Goal: Information Seeking & Learning: Learn about a topic

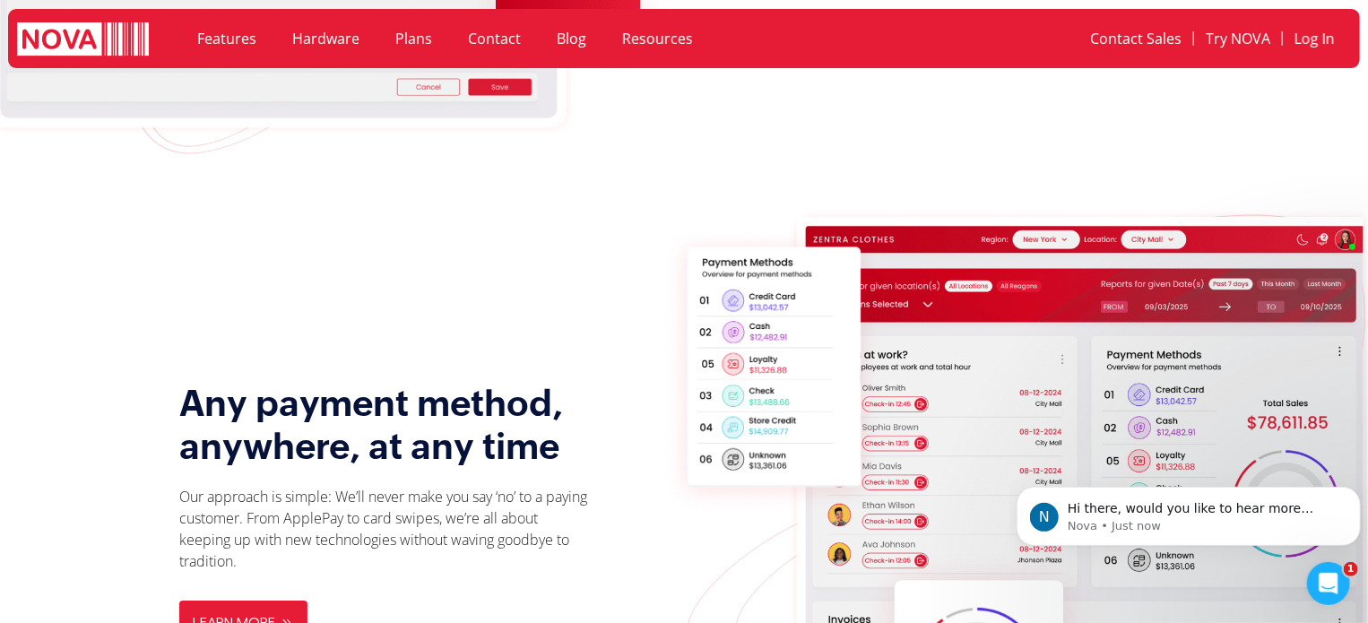
scroll to position [2355, 0]
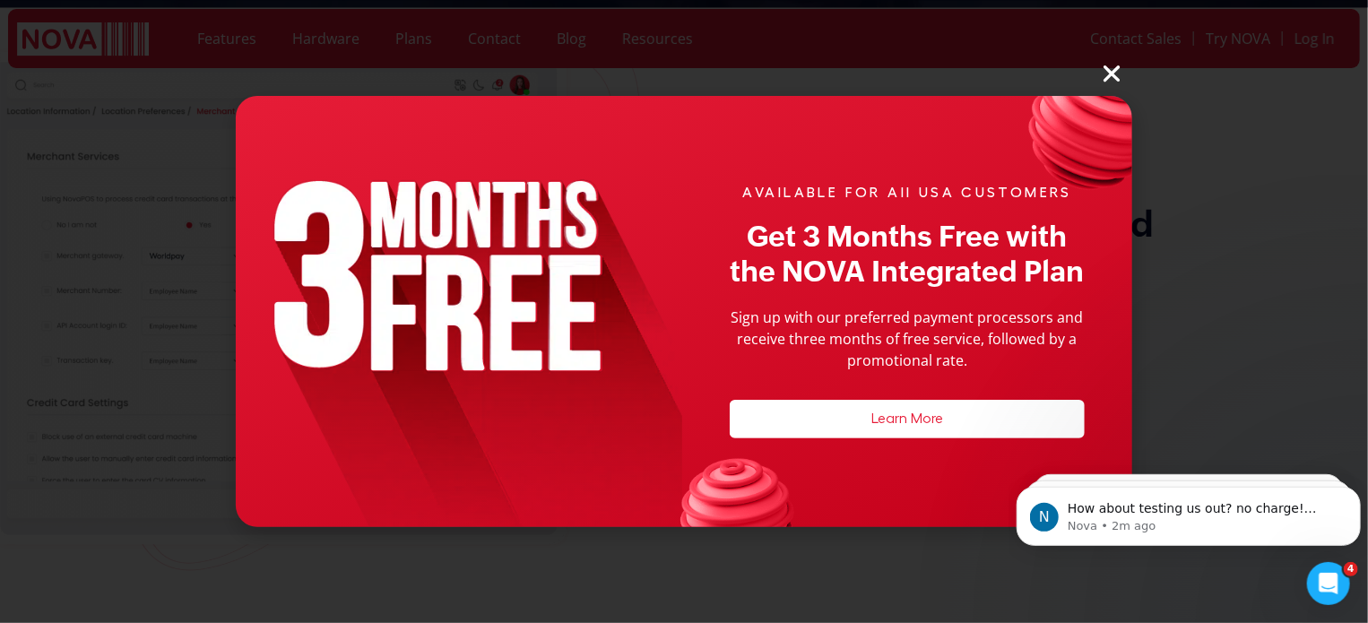
click at [1116, 71] on icon "Close" at bounding box center [1111, 73] width 23 height 23
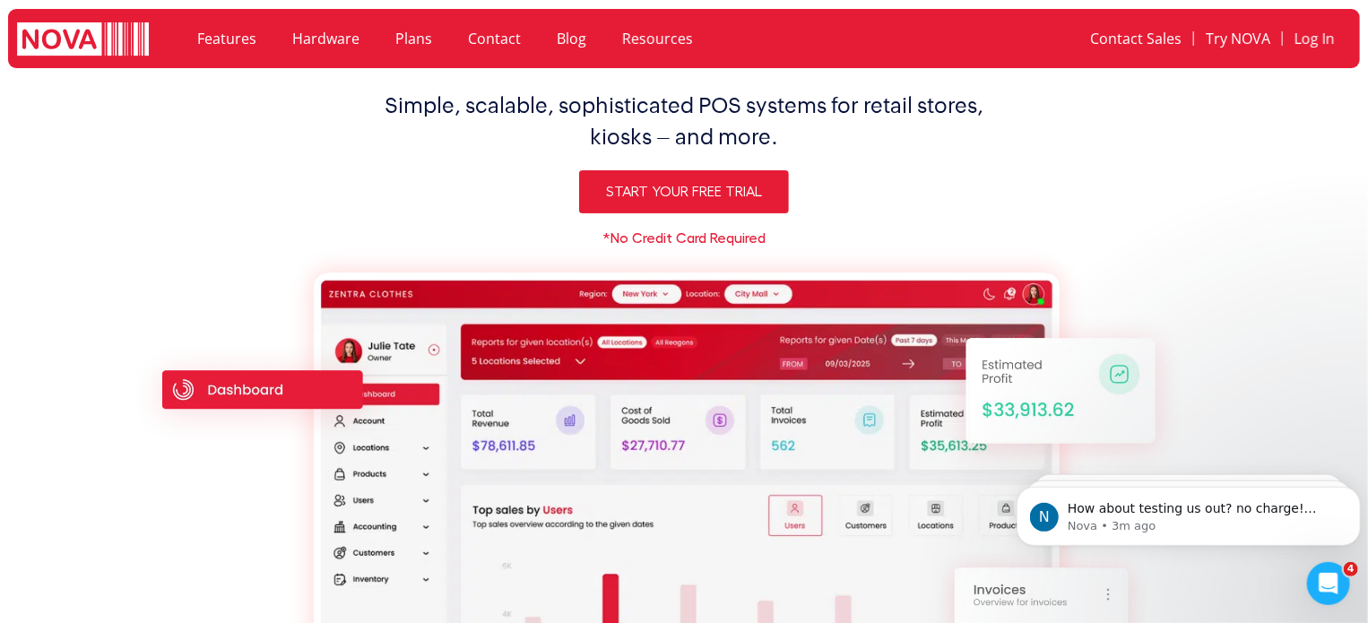
scroll to position [0, 0]
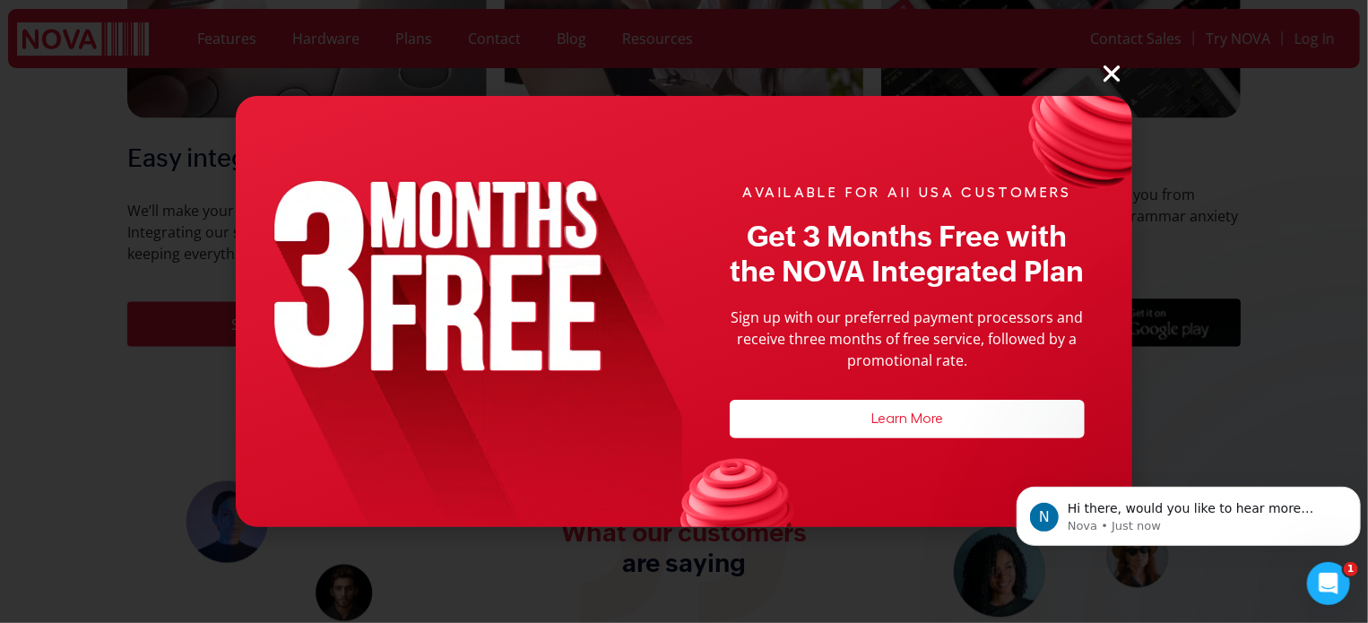
scroll to position [5069, 0]
click at [1114, 67] on icon "Close" at bounding box center [1111, 73] width 23 height 23
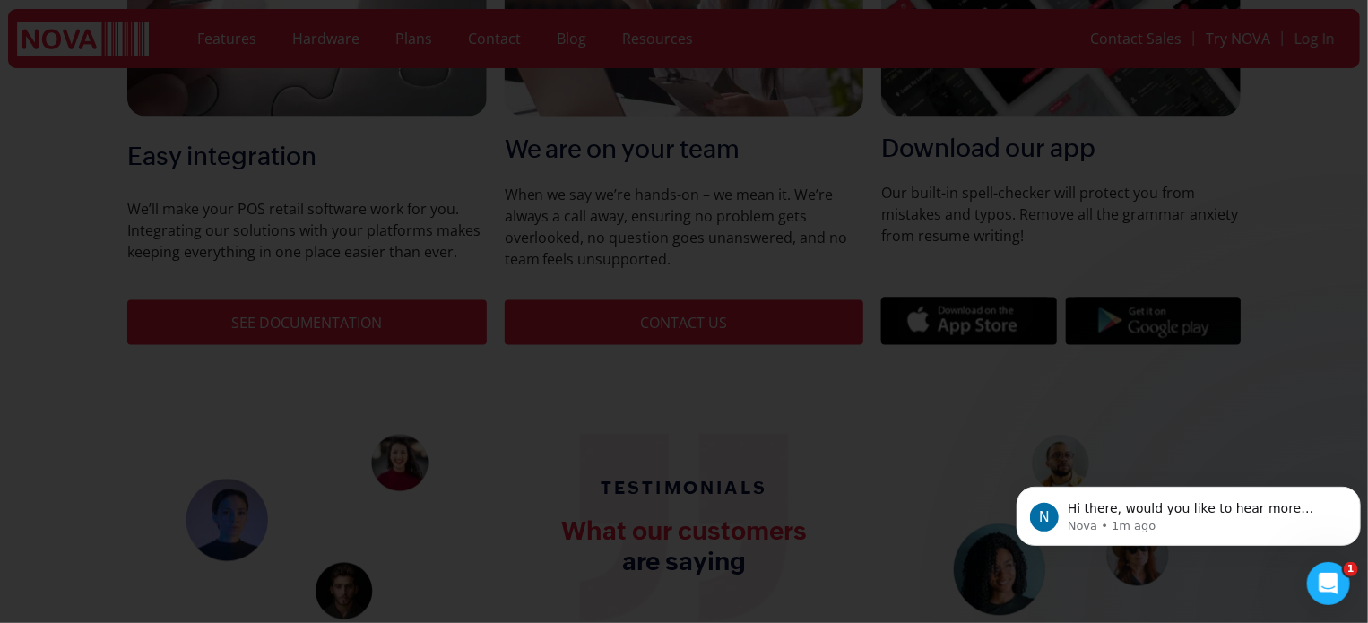
click at [1114, 67] on icon "Close" at bounding box center [1111, 73] width 23 height 23
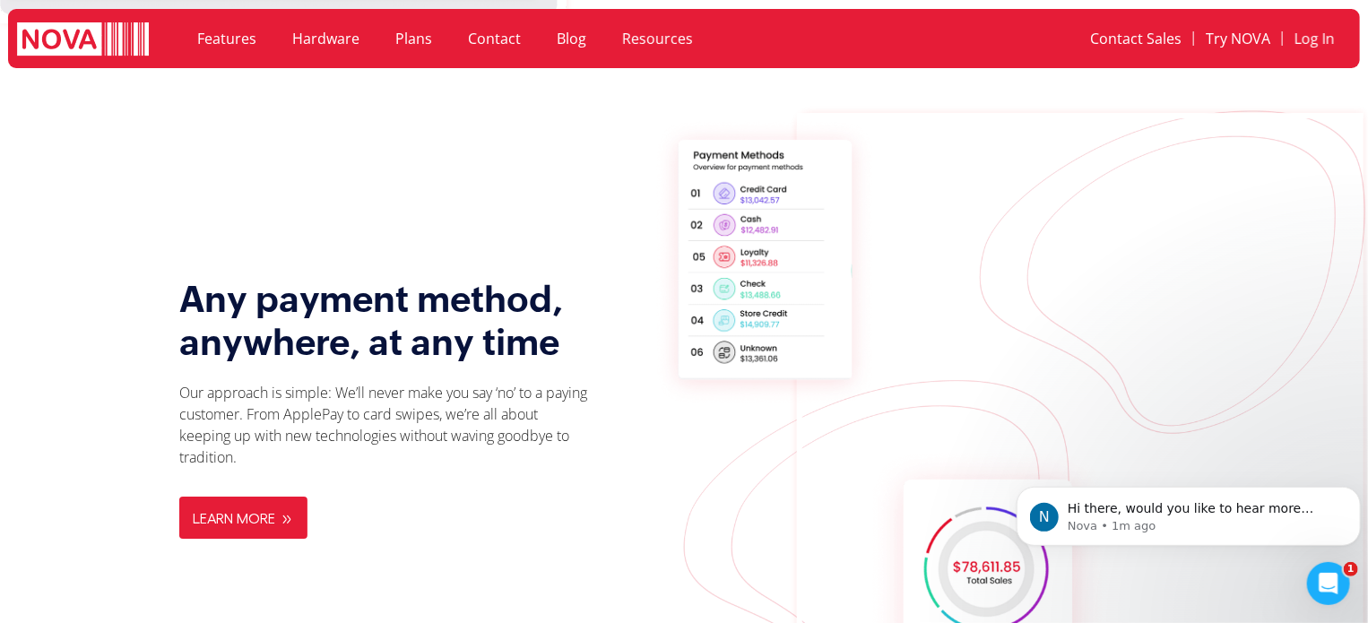
scroll to position [2728, 0]
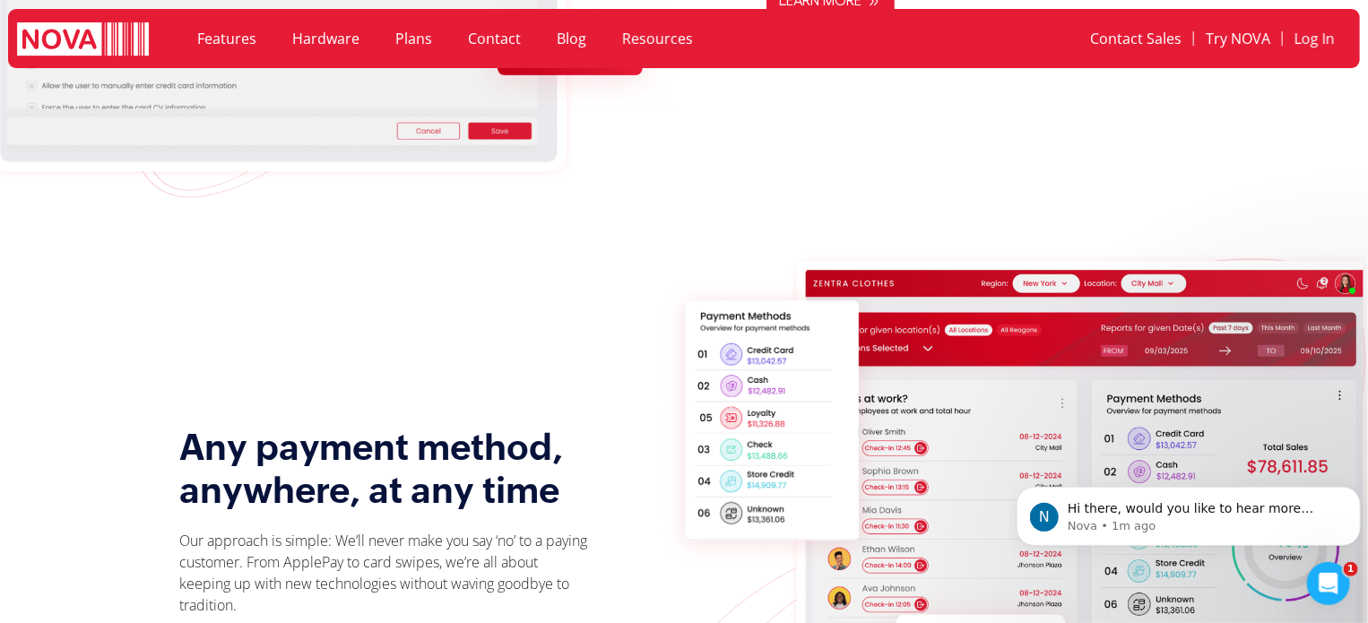
click at [325, 38] on link "Hardware" at bounding box center [325, 38] width 103 height 41
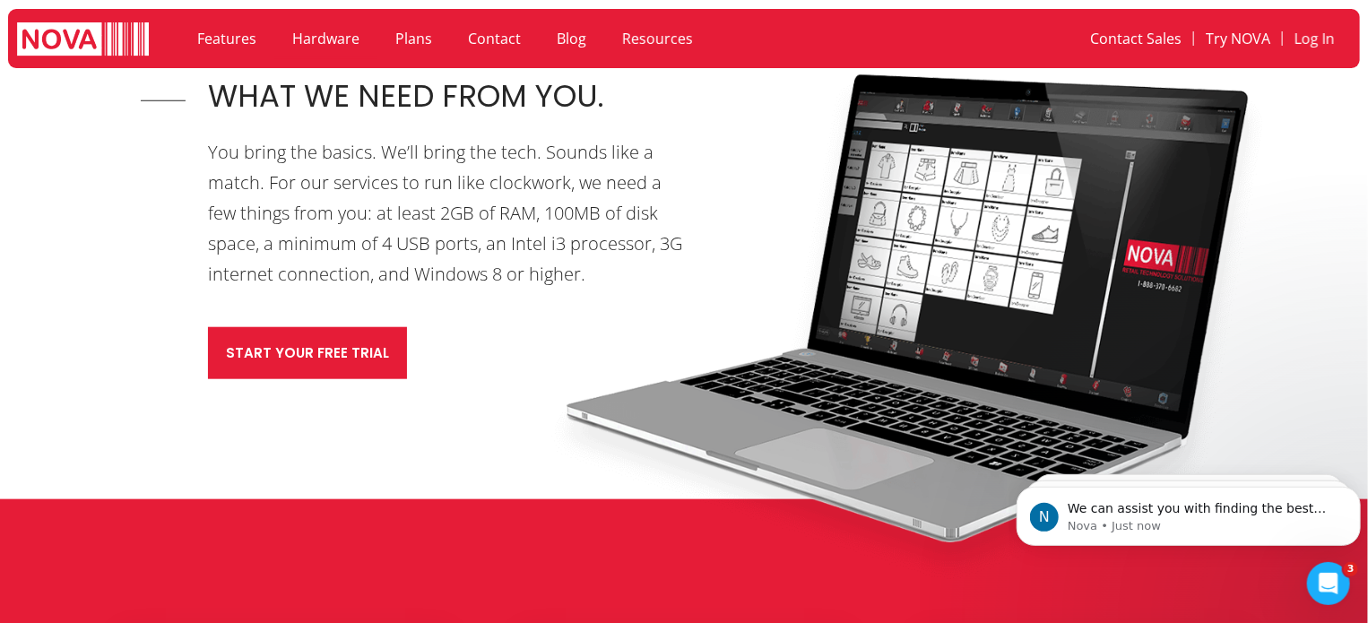
scroll to position [515, 0]
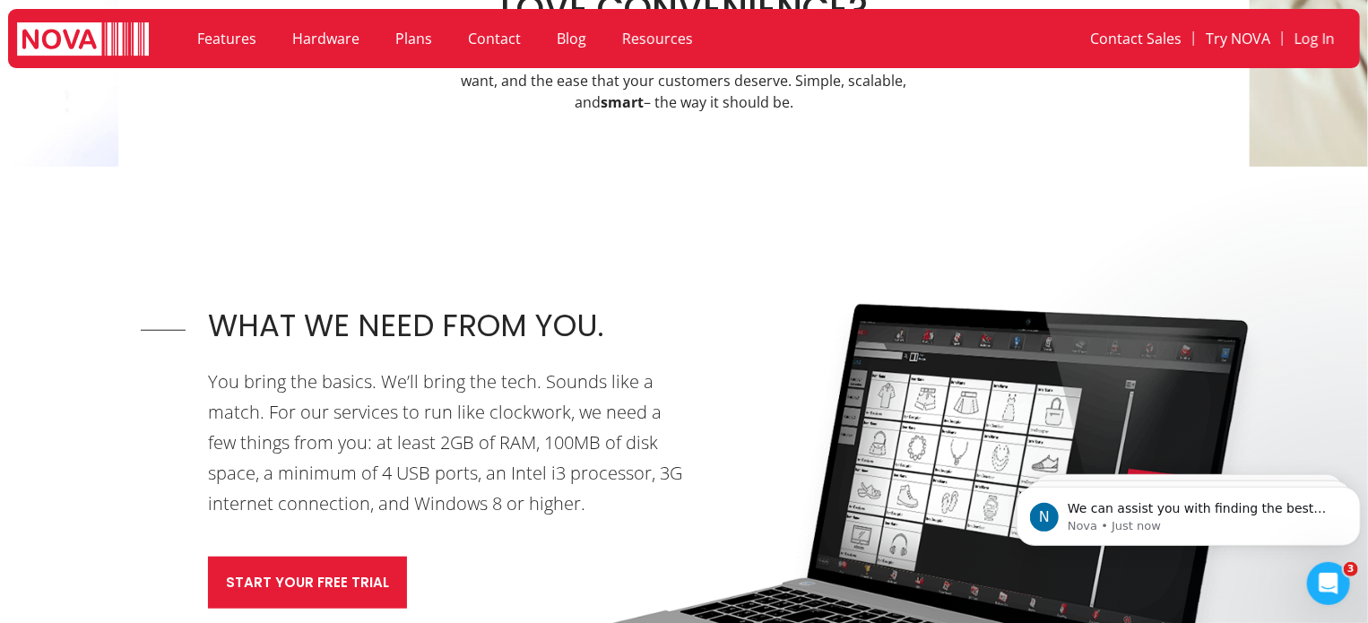
click at [407, 33] on link "Plans" at bounding box center [413, 38] width 73 height 41
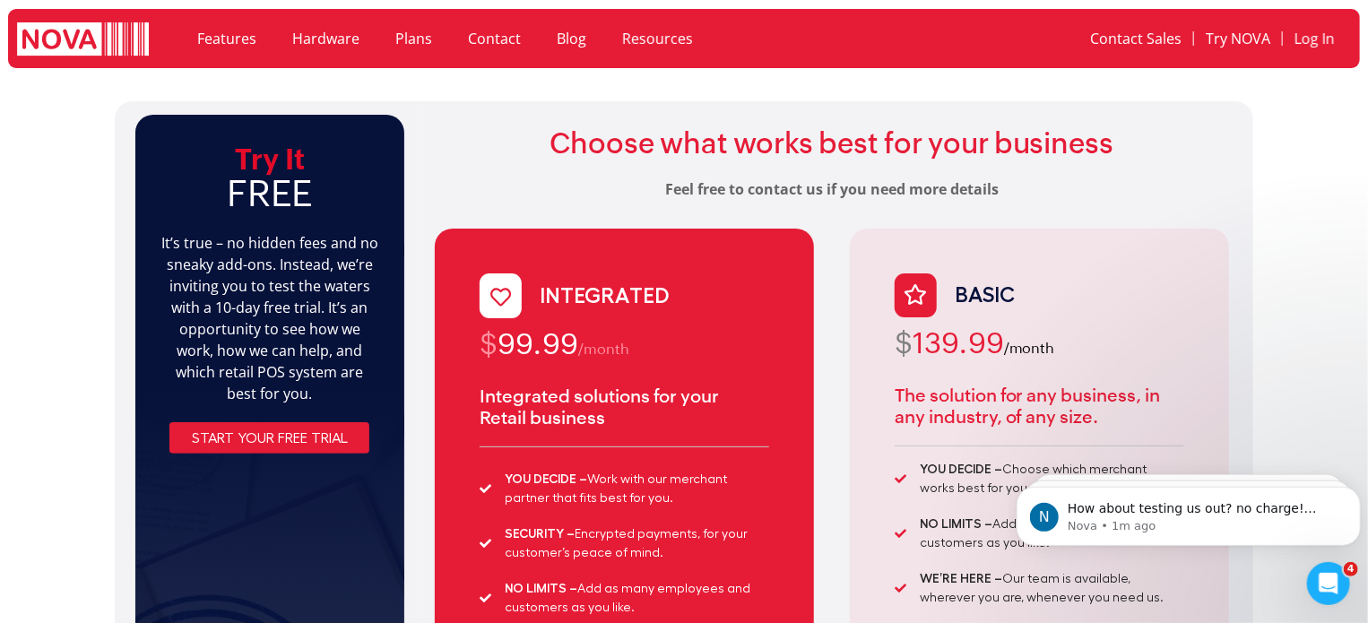
click at [654, 40] on link "Resources" at bounding box center [657, 38] width 107 height 41
click at [239, 32] on link "Features" at bounding box center [226, 38] width 95 height 41
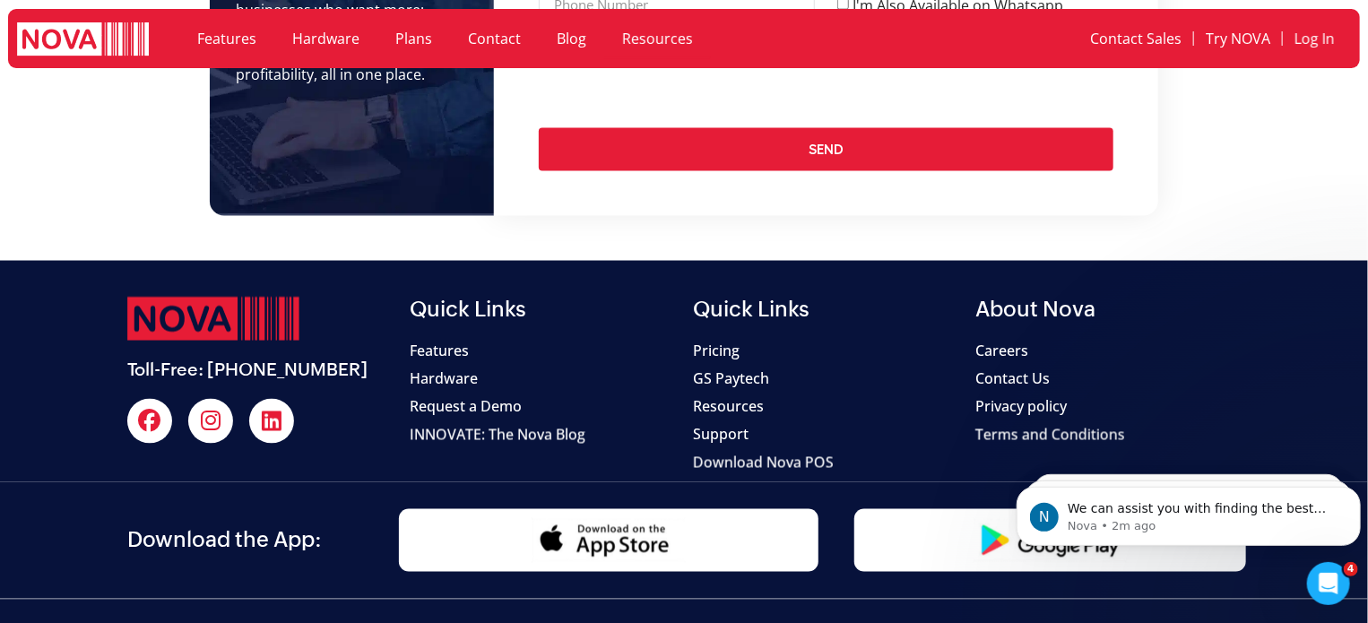
scroll to position [1370, 0]
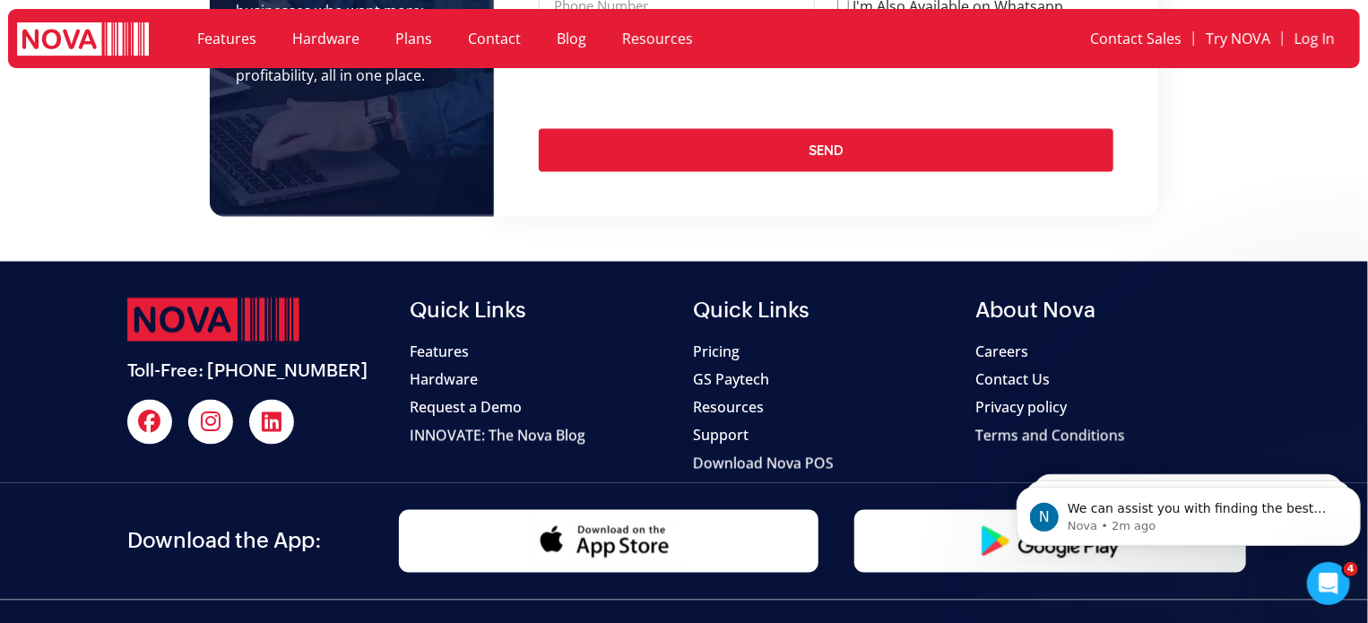
click at [1008, 351] on span "Careers" at bounding box center [1002, 353] width 53 height 22
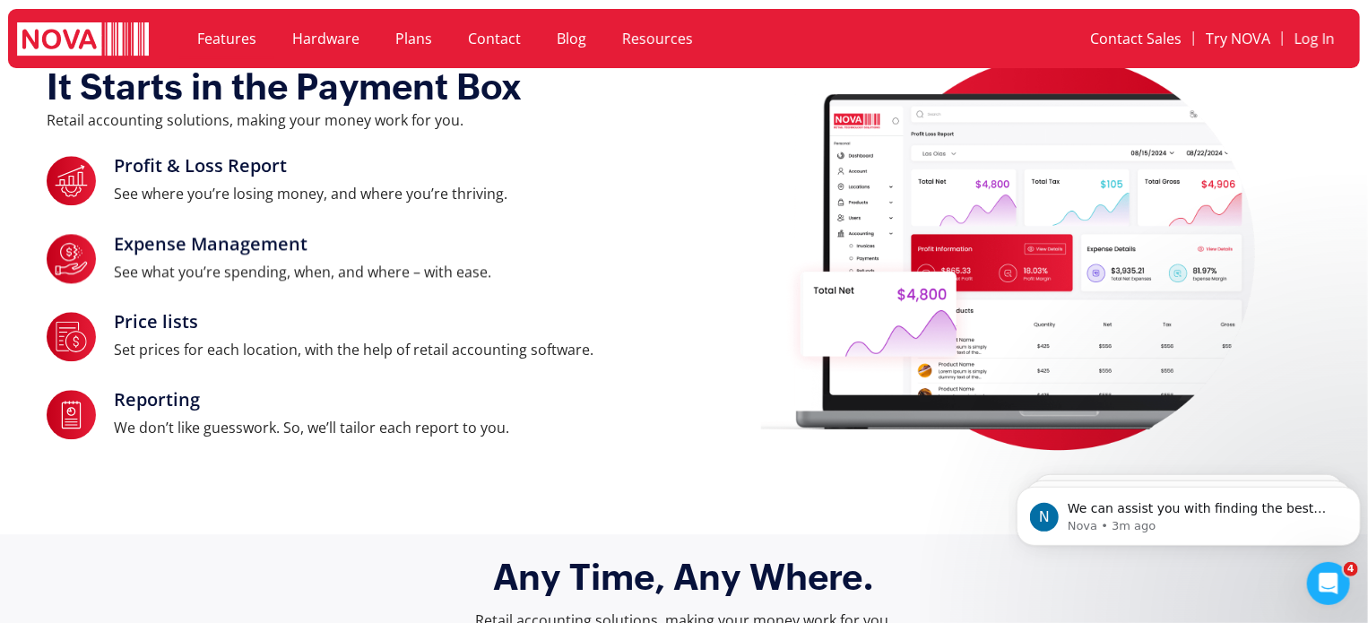
scroll to position [1691, 0]
